Goal: Task Accomplishment & Management: Complete application form

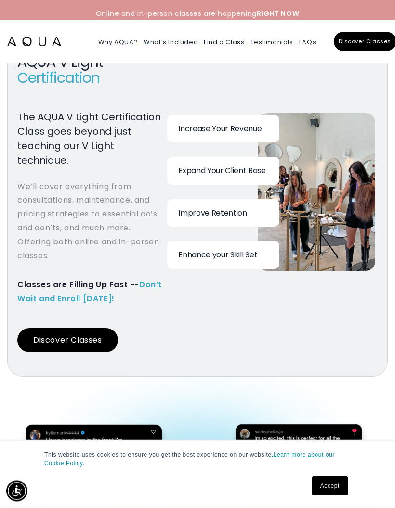
click at [88, 342] on button "Discover Classes" at bounding box center [67, 341] width 101 height 24
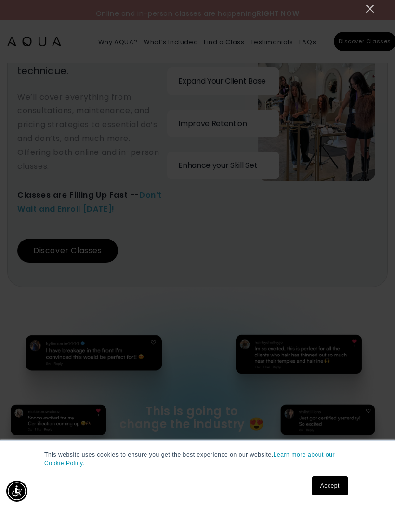
scroll to position [1015, 0]
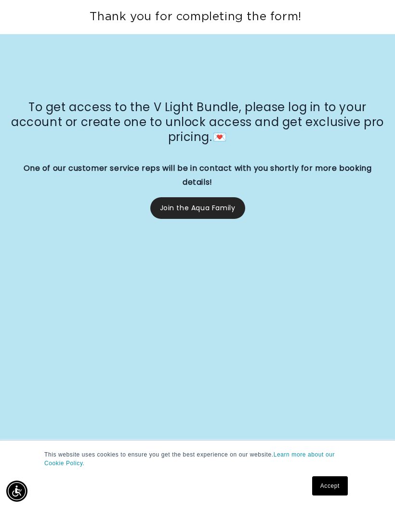
click at [343, 484] on link "Accept" at bounding box center [330, 486] width 36 height 19
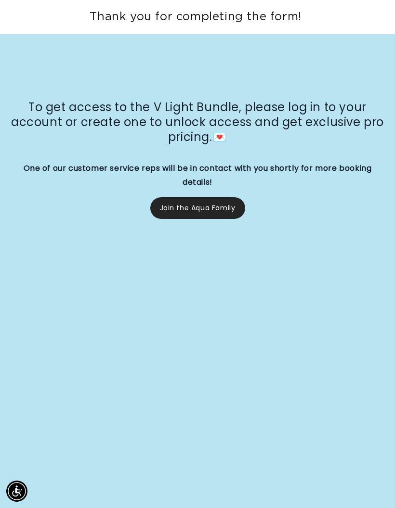
click at [221, 207] on link "Join the Aqua Family" at bounding box center [197, 208] width 95 height 22
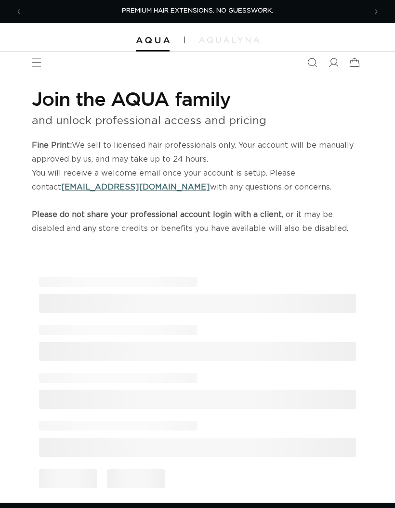
select select "US"
select select "United States"
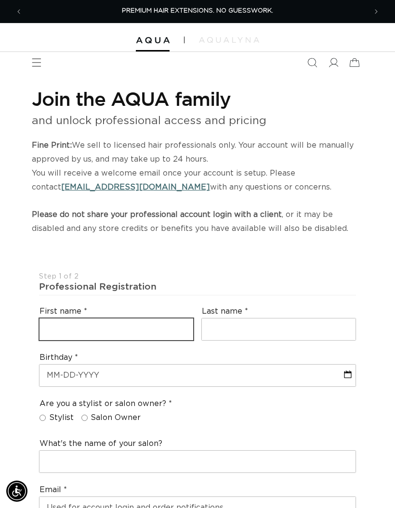
click at [151, 319] on input "text" at bounding box center [116, 330] width 154 height 22
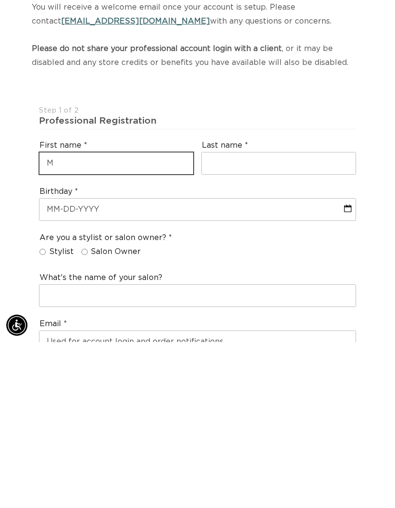
scroll to position [0, 687]
type input "Meaghan"
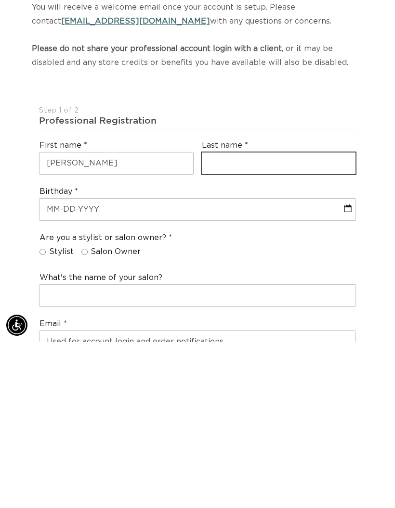
click at [255, 319] on input "text" at bounding box center [279, 330] width 154 height 22
type input "Elsbury"
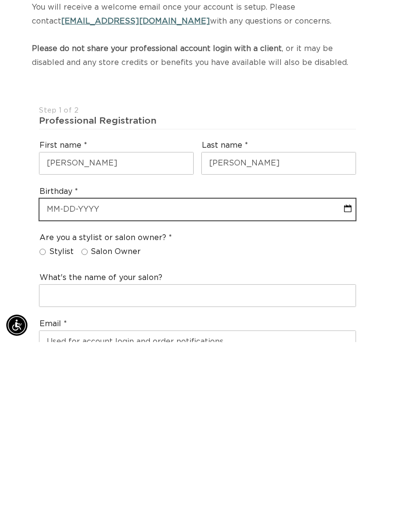
click at [214, 365] on input "text" at bounding box center [197, 376] width 316 height 22
select select "7"
select select "2025"
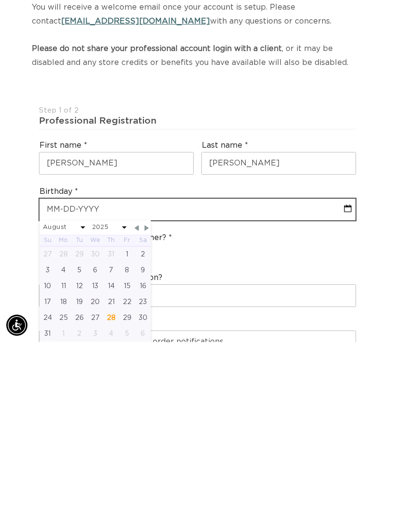
scroll to position [0, 687]
type input "0"
select select "7"
select select "2025"
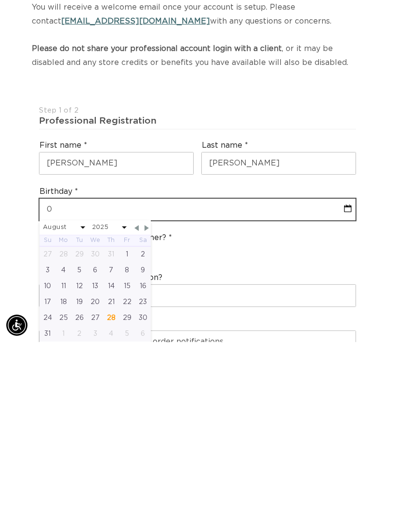
type input "02"
select select "7"
select select "2025"
type input "02-"
select select "7"
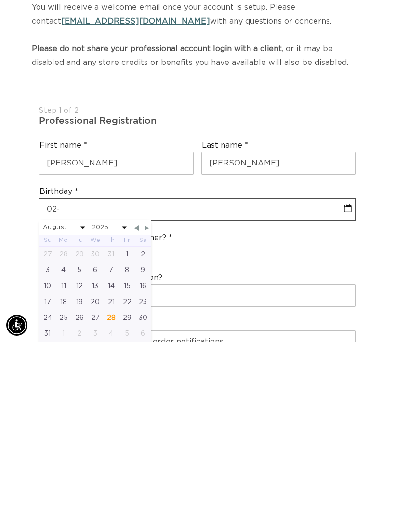
select select "2025"
type input "02-2"
select select "7"
select select "2025"
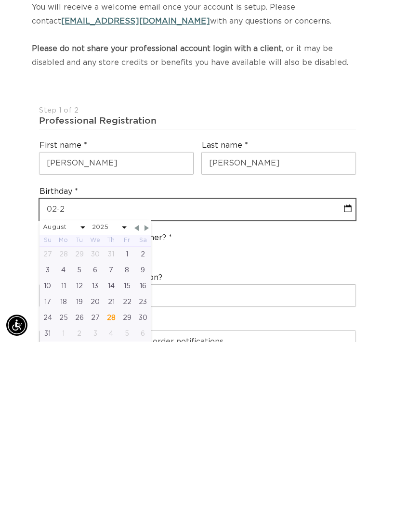
select select "7"
select select "2025"
type input "02-28-"
select select "7"
select select "2025"
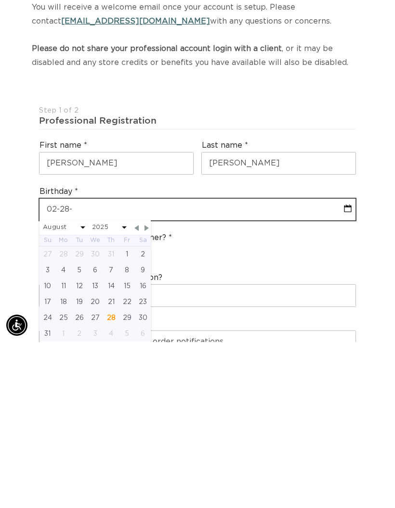
scroll to position [0, 687]
type input "02-28-1"
select select "7"
select select "2025"
type input "02-28-19"
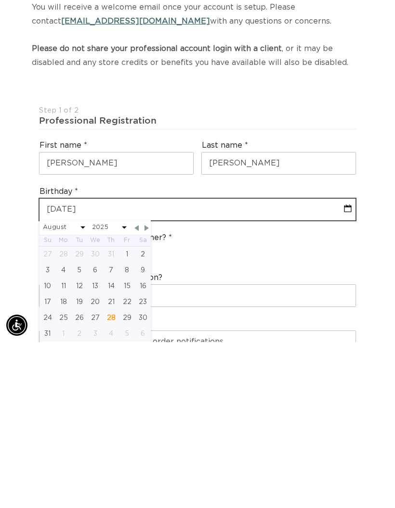
select select "7"
select select "2025"
type input "02-28-198"
select select "7"
select select "2025"
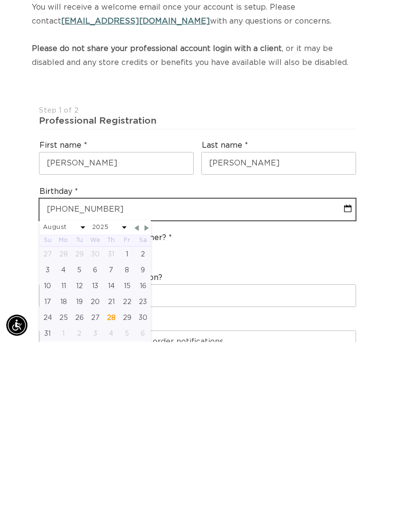
type input "02-28-1987"
select select "1"
select select "1987"
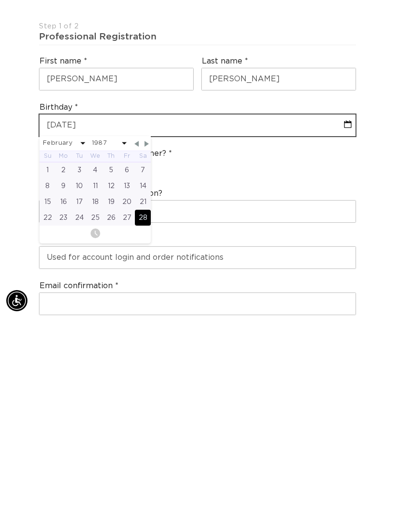
scroll to position [0, 344]
type input "02-28-1987"
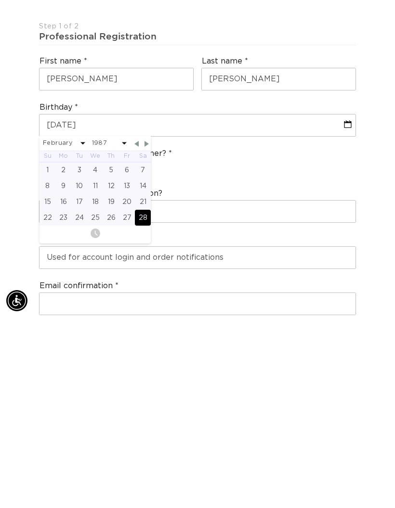
click at [147, 401] on div "28" at bounding box center [143, 409] width 16 height 16
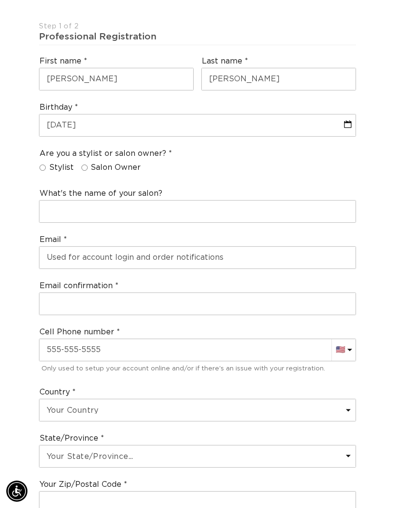
scroll to position [0, 687]
click at [44, 165] on input "Stylist" at bounding box center [42, 168] width 6 height 6
radio input "true"
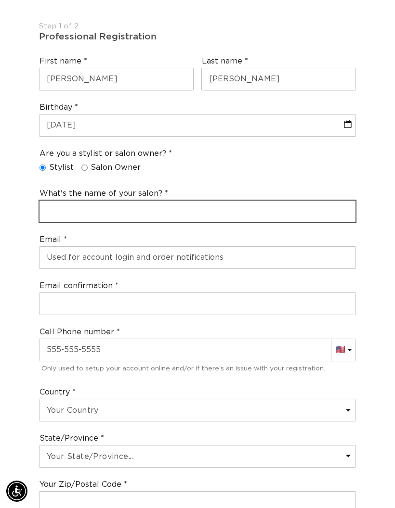
click at [186, 210] on input "text" at bounding box center [197, 212] width 316 height 22
type input "Aspire Design Salon"
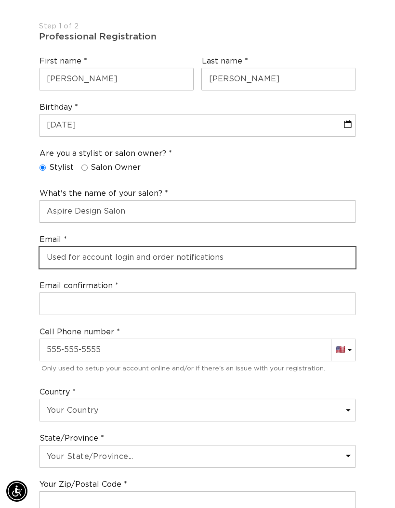
click at [130, 252] on input "email" at bounding box center [197, 258] width 316 height 22
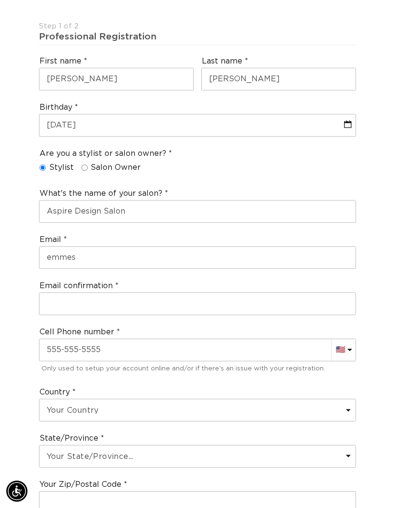
scroll to position [0, 344]
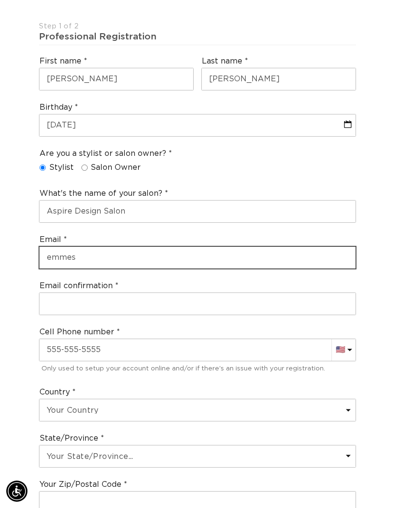
click at [88, 254] on input "emmes" at bounding box center [197, 258] width 316 height 22
type input "emmes.curations@gmail.com"
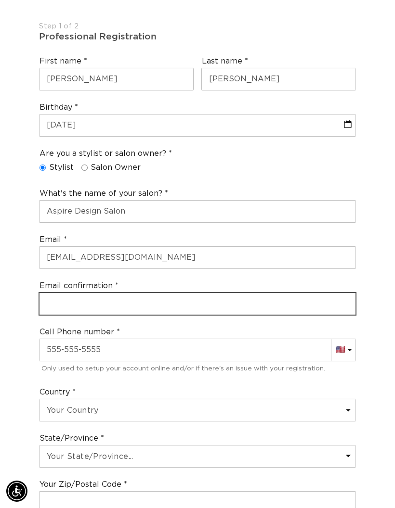
click at [230, 298] on input "email" at bounding box center [197, 304] width 316 height 22
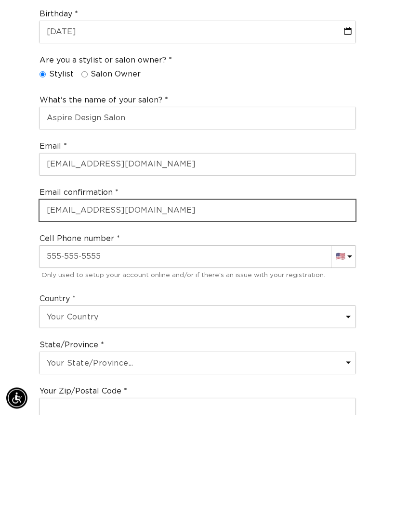
type input "emmes.curations@gmail.com"
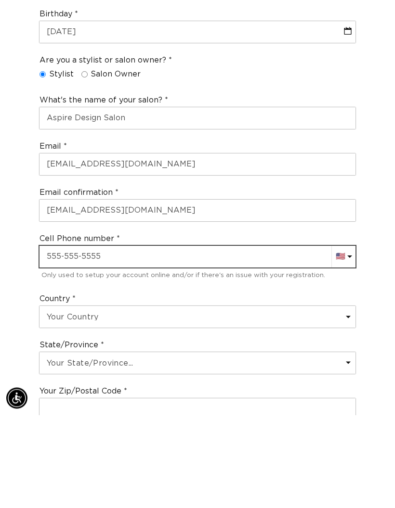
click at [204, 339] on input "text" at bounding box center [197, 350] width 316 height 22
click at [265, 339] on input "+1" at bounding box center [197, 350] width 316 height 22
type input "+1 541 619 0041"
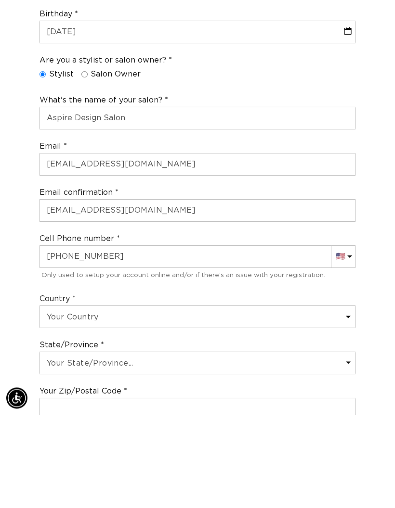
click at [149, 400] on select "Your Country United States Canada Afghanistan Åland Islands Albania Algeria And…" at bounding box center [197, 411] width 316 height 22
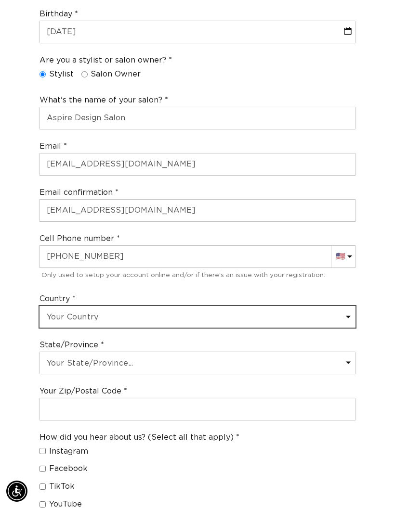
scroll to position [0, 0]
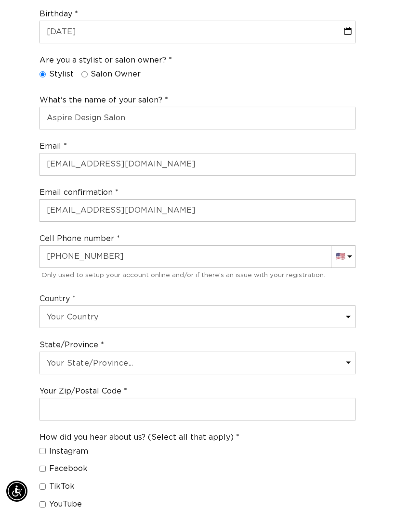
click at [349, 352] on select "Your State/Province... Alabama Alaska American Samoa Arizona Arkansas Californi…" at bounding box center [197, 363] width 316 height 22
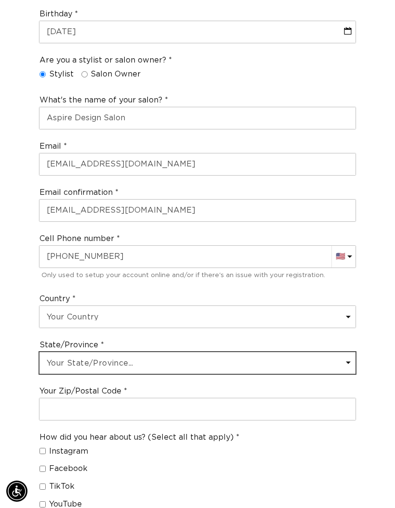
scroll to position [0, 344]
select select "Oregon"
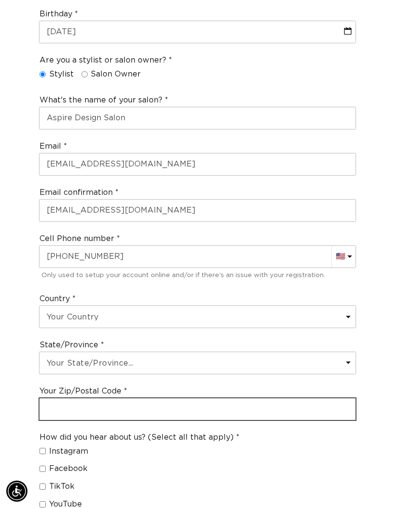
click at [161, 400] on input "text" at bounding box center [197, 410] width 316 height 22
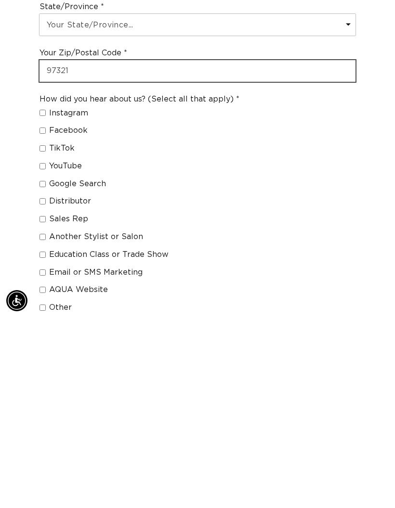
type input "97321"
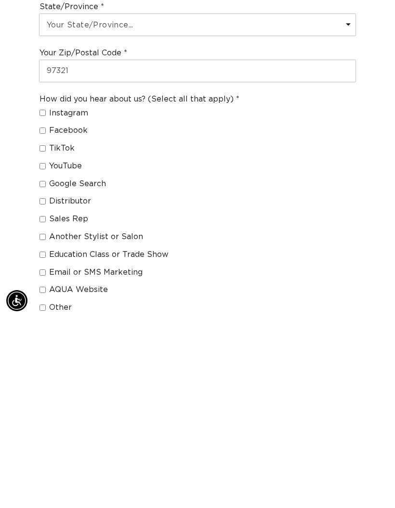
click at [43, 372] on input "Google Search" at bounding box center [42, 375] width 6 height 6
checkbox input "true"
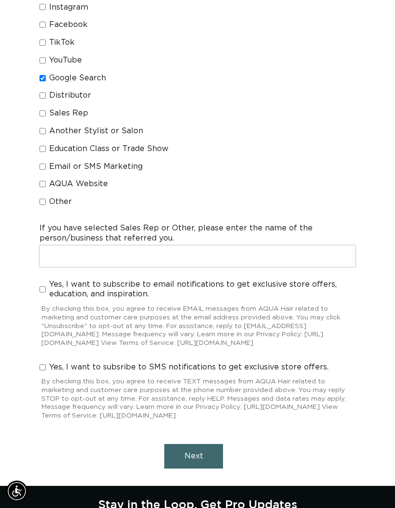
scroll to position [0, 344]
click at [206, 453] on button "Next" at bounding box center [193, 456] width 59 height 25
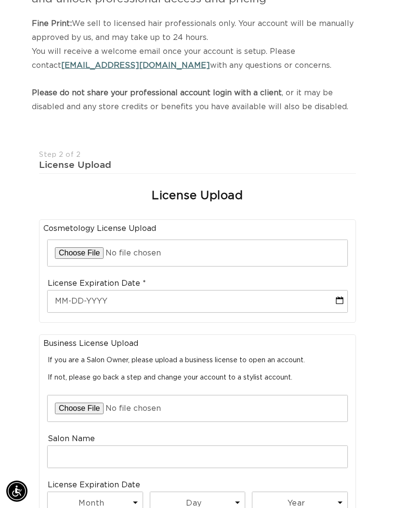
scroll to position [155, 0]
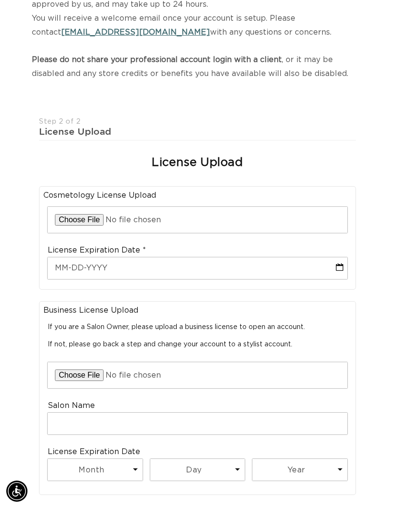
click at [323, 216] on input "file" at bounding box center [197, 220] width 299 height 26
type input "C:\fakepath\image.jpg"
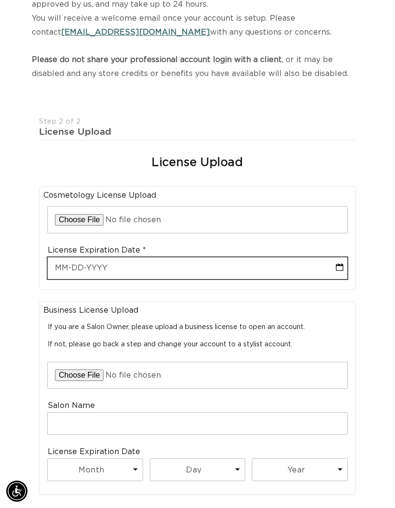
click at [125, 264] on input "text" at bounding box center [197, 269] width 299 height 22
select select "7"
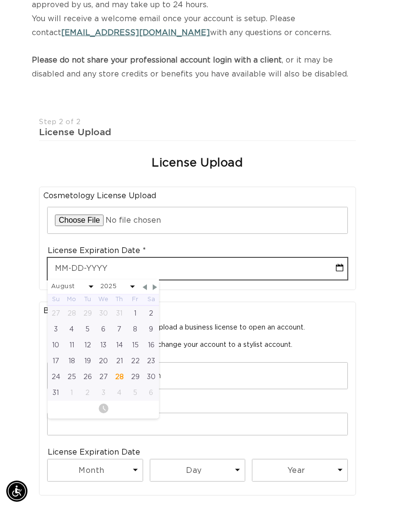
scroll to position [0, 344]
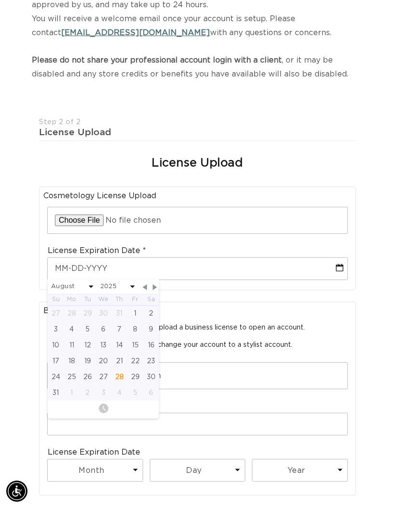
click at [89, 338] on div "12" at bounding box center [87, 345] width 16 height 16
type input "08-12-2025"
select select "7"
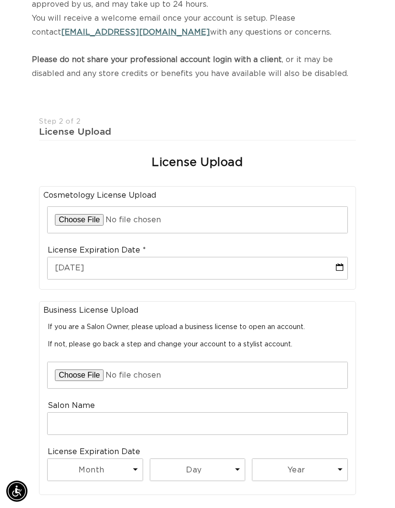
scroll to position [0, 687]
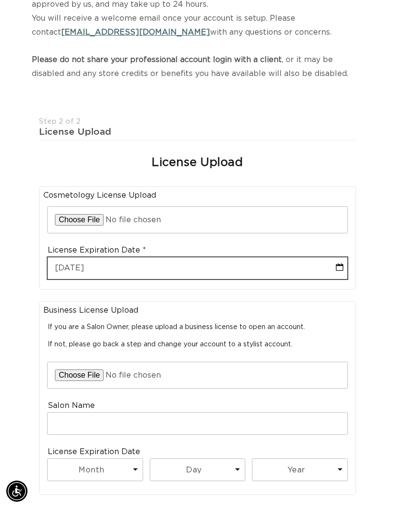
click at [340, 261] on input "08-12-2025" at bounding box center [197, 269] width 299 height 22
select select "7"
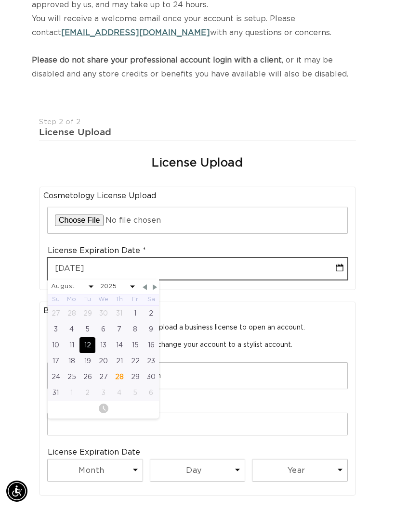
scroll to position [0, 0]
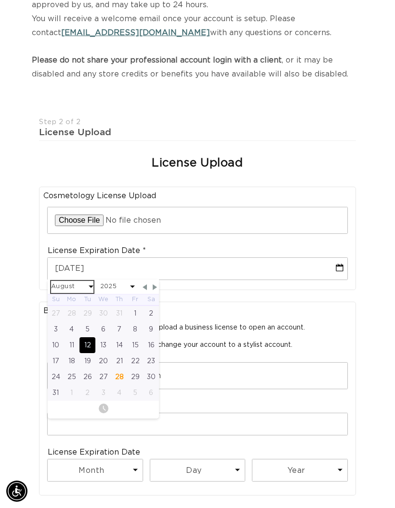
click at [90, 281] on select "January February March April May June July August September October November De…" at bounding box center [72, 287] width 42 height 12
select select "11"
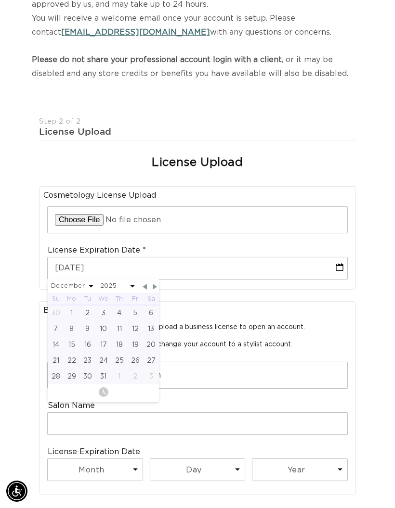
scroll to position [0, 687]
click at [129, 282] on select "2025 2026 2027 2028 2029 2030 2031 2032 2033 2034 2035 2036 2037 2038 2039 2040" at bounding box center [117, 287] width 35 height 12
select select "11"
select select "2026"
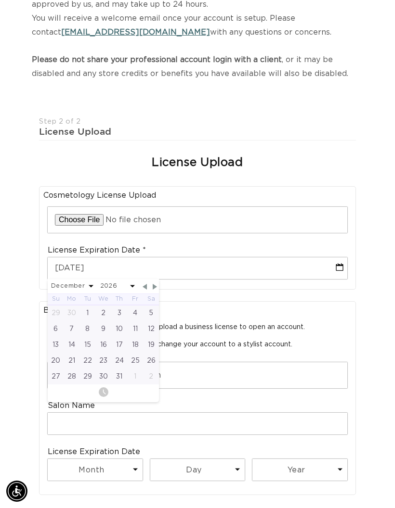
click at [372, 318] on div "Join the AQUA family and unlock professional access and pricing Fine Print: We …" at bounding box center [197, 306] width 395 height 777
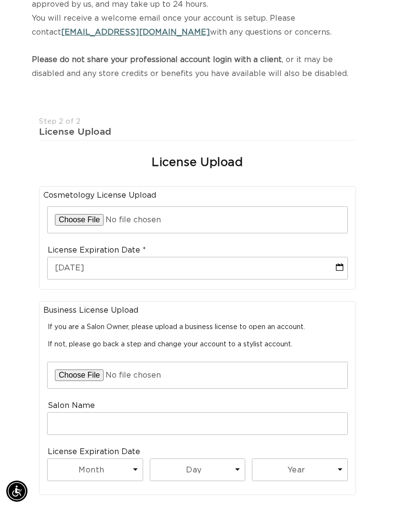
scroll to position [0, 687]
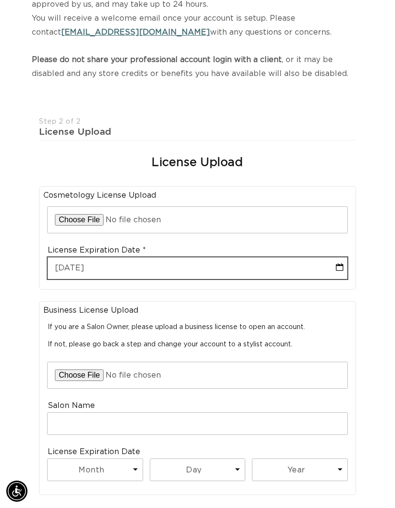
click at [89, 265] on input "08-12-2025" at bounding box center [197, 269] width 299 height 22
select select "7"
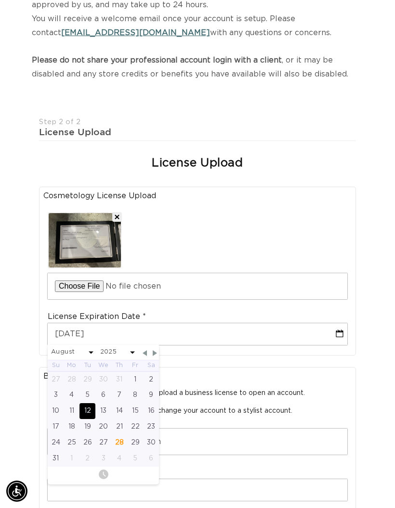
click at [89, 312] on label "License Expiration Date" at bounding box center [97, 317] width 98 height 10
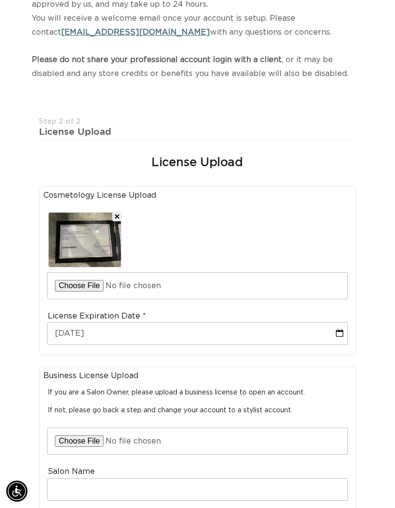
click at [256, 311] on div "License Expiration Date 08-12-2025" at bounding box center [197, 328] width 308 height 42
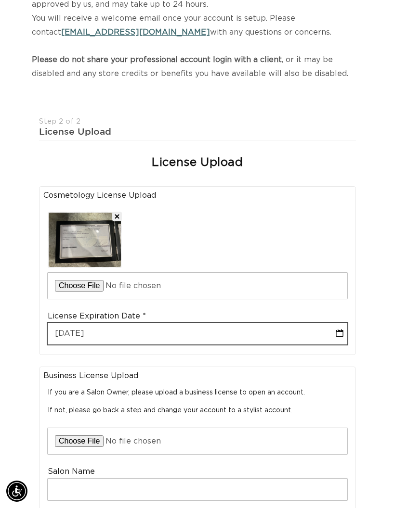
click at [184, 324] on input "08-12-2025" at bounding box center [197, 334] width 299 height 22
select select "7"
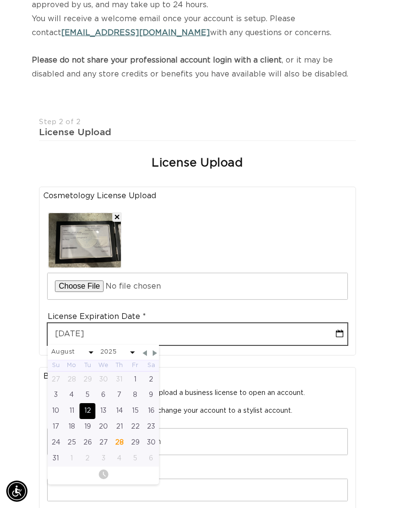
scroll to position [0, 344]
type input "08-12-202"
select select "7"
type input "08-12-20"
select select "7"
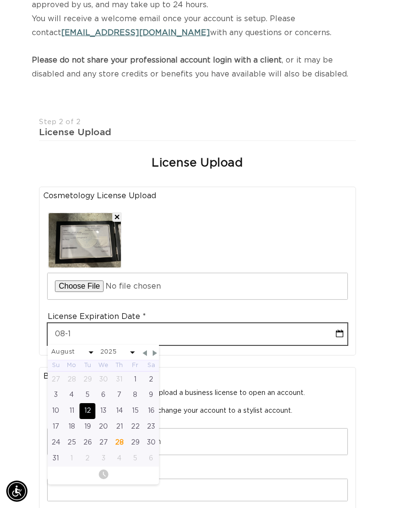
type input "08-"
select select "7"
type input "0"
select select "7"
type input "0"
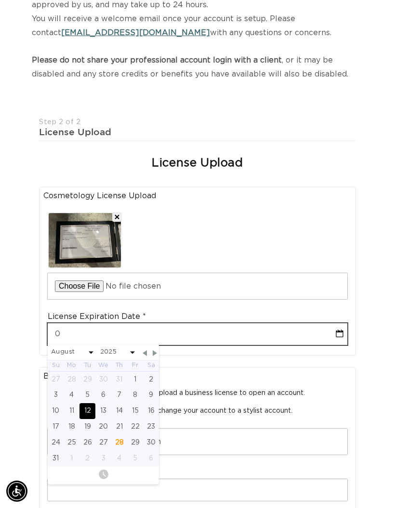
scroll to position [0, 687]
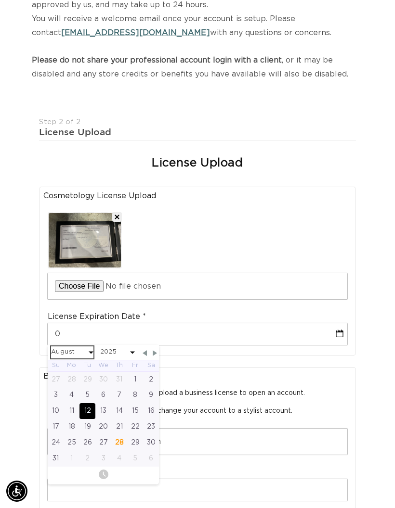
click at [92, 349] on select "January February March April May June July August September October November De…" at bounding box center [72, 353] width 42 height 12
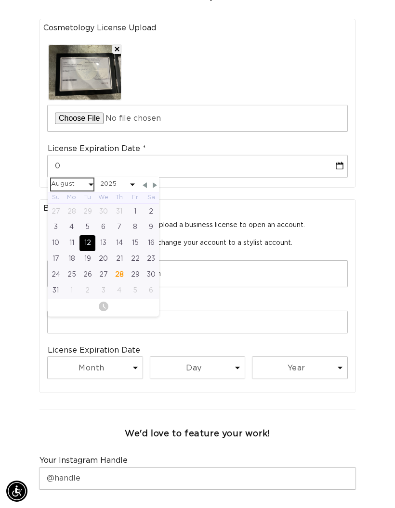
select select "11"
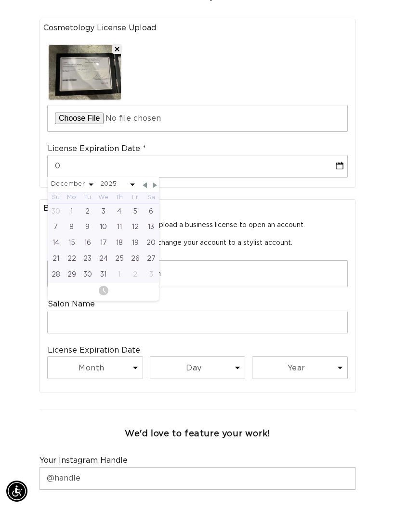
scroll to position [0, 0]
click at [129, 179] on select "2025 2026 2027 2028 2029 2030 2031 2032 2033 2034 2035 2036 2037 2038 2039 2040" at bounding box center [117, 185] width 35 height 12
select select "11"
select select "2026"
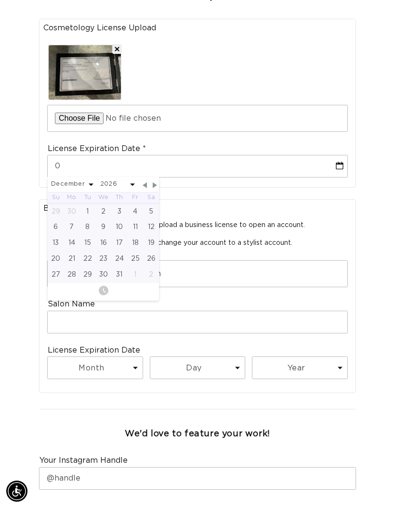
scroll to position [0, 344]
click at [120, 267] on div "31" at bounding box center [119, 275] width 16 height 16
type input "12-31-2026"
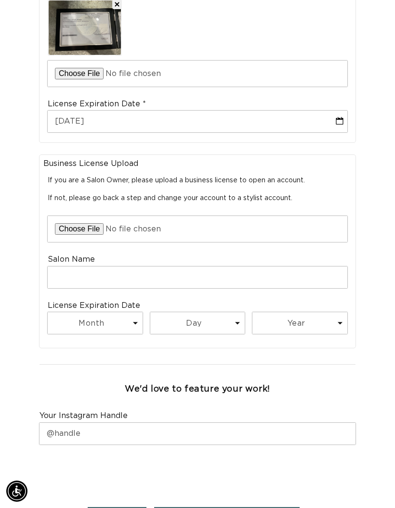
scroll to position [0, 0]
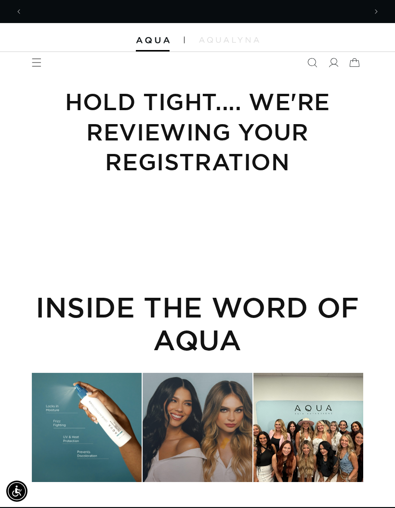
scroll to position [0, 687]
